Goal: Task Accomplishment & Management: Use online tool/utility

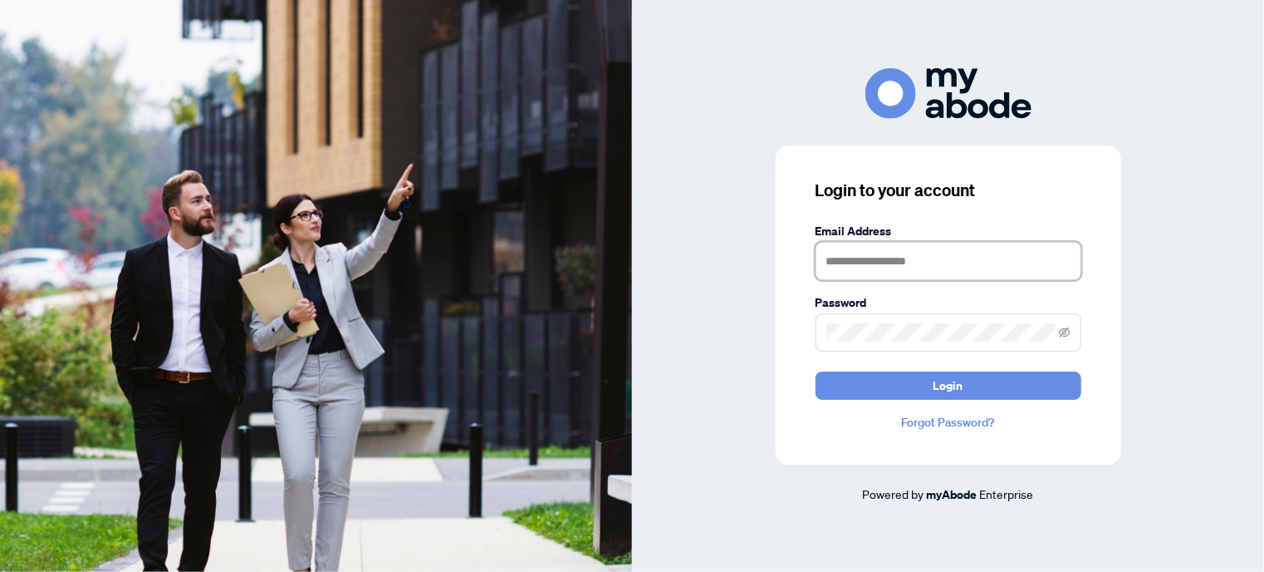
click at [856, 268] on input "text" at bounding box center [949, 261] width 266 height 38
type input "**********"
click at [926, 322] on span at bounding box center [949, 332] width 266 height 38
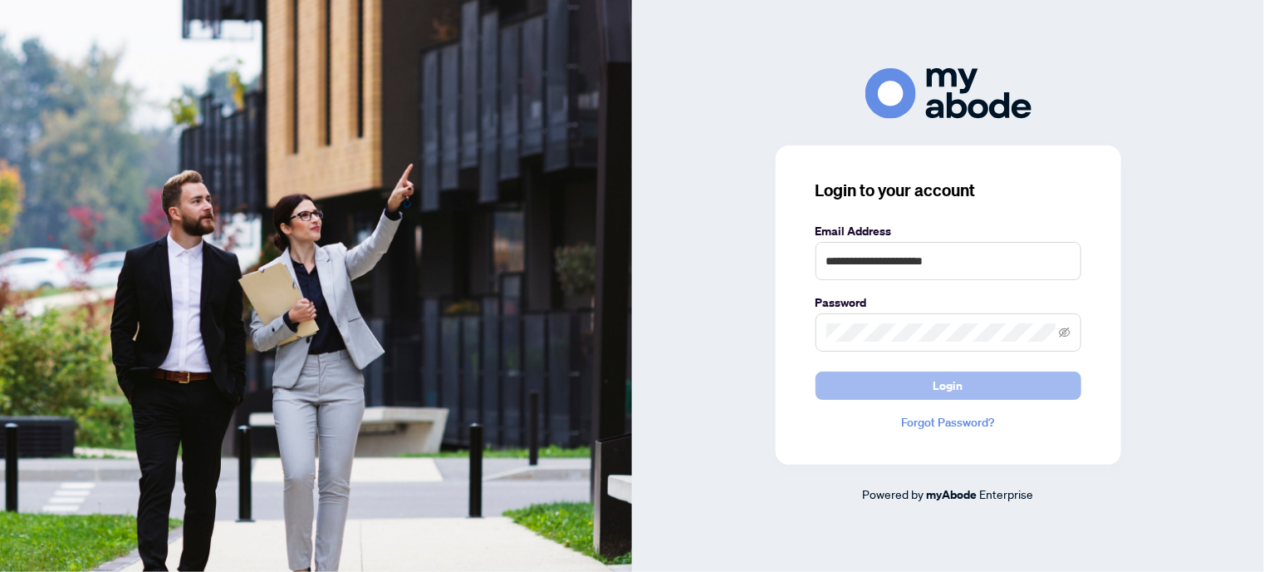
click at [934, 378] on span "Login" at bounding box center [949, 385] width 30 height 27
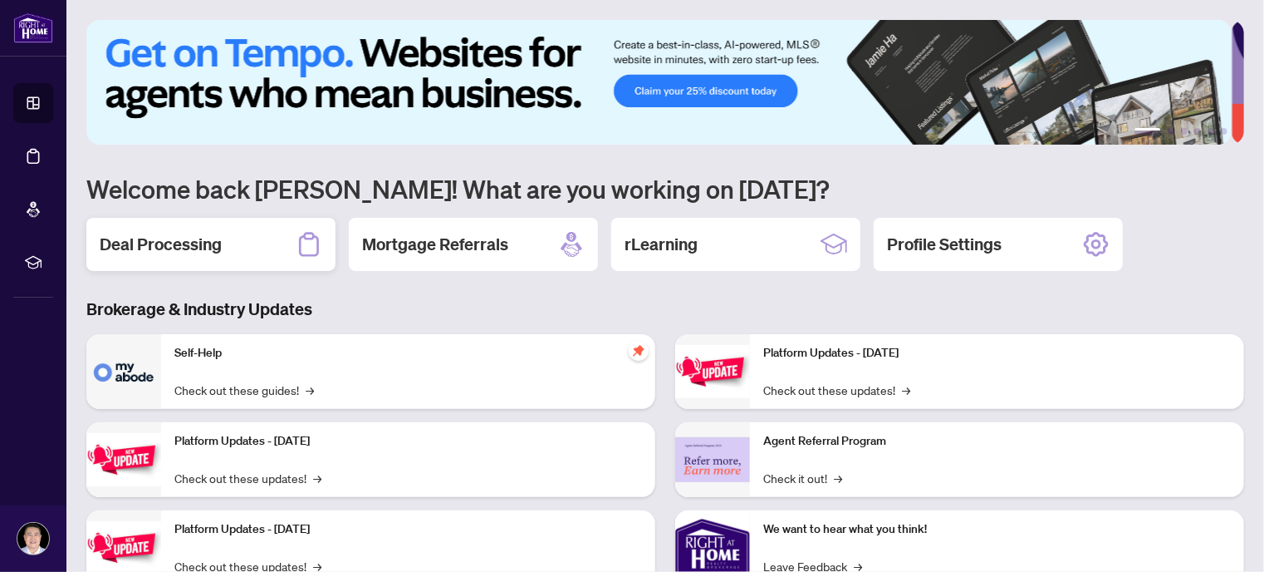
click at [169, 245] on h2 "Deal Processing" at bounding box center [161, 244] width 122 height 23
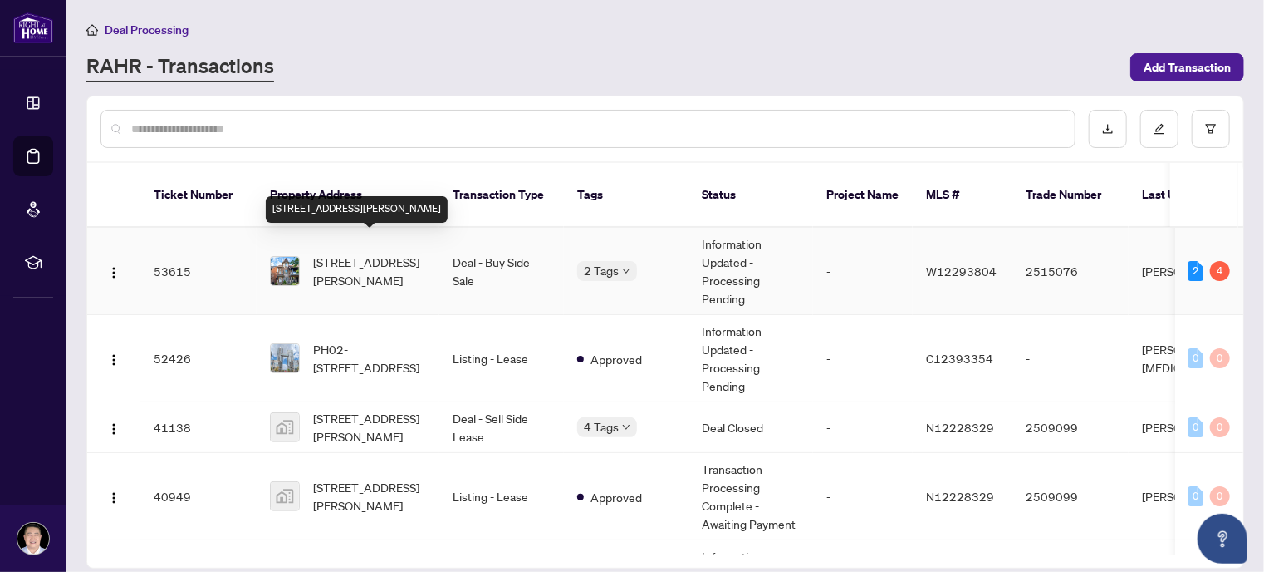
click at [383, 253] on span "[STREET_ADDRESS][PERSON_NAME]" at bounding box center [369, 271] width 113 height 37
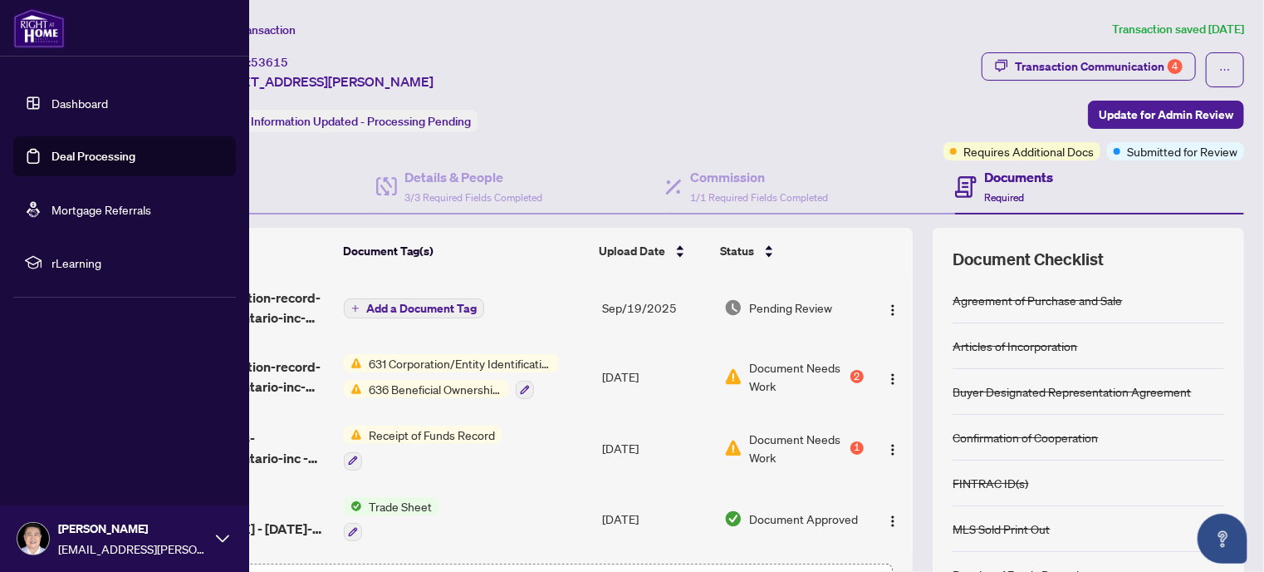
click at [92, 537] on div "Mark Cho-Chu [EMAIL_ADDRESS][PERSON_NAME][DOMAIN_NAME]" at bounding box center [133, 538] width 150 height 38
click at [78, 434] on span "Logout" at bounding box center [66, 439] width 37 height 27
